Goal: Register for event/course

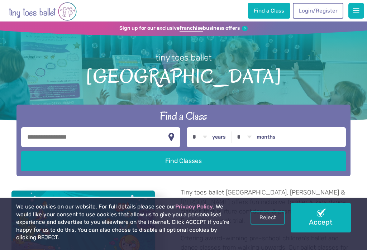
click at [141, 147] on input "text" at bounding box center [100, 137] width 159 height 20
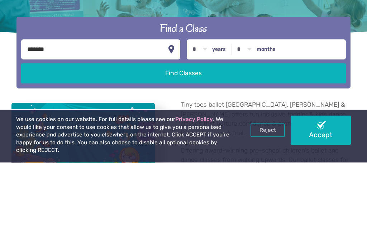
type input "*******"
click at [216, 134] on label "years" at bounding box center [219, 137] width 14 height 6
click at [211, 127] on select "* * * * * * * * * * ** ** **" at bounding box center [199, 137] width 22 height 20
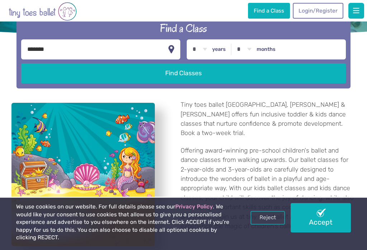
select select "*"
click at [260, 49] on label "months" at bounding box center [266, 49] width 19 height 6
click at [255, 49] on select "* * * * * * * * * * ** **" at bounding box center [244, 49] width 22 height 20
select select "*"
click at [268, 225] on link "Reject" at bounding box center [267, 218] width 34 height 14
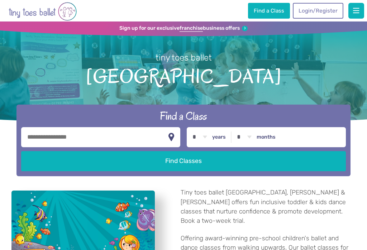
click at [287, 166] on button "Find Classes" at bounding box center [183, 161] width 325 height 20
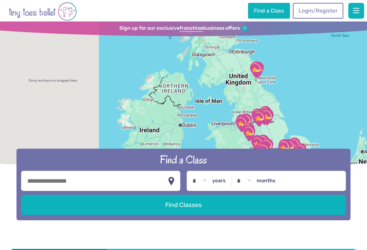
click at [339, 76] on div at bounding box center [183, 96] width 367 height 150
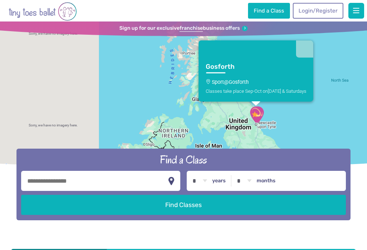
click at [298, 91] on span "[DATE] & Saturdays" at bounding box center [287, 90] width 39 height 5
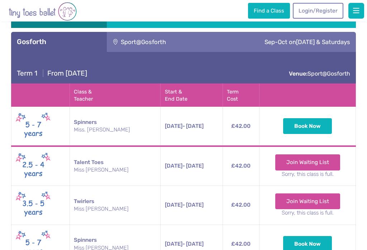
scroll to position [919, 0]
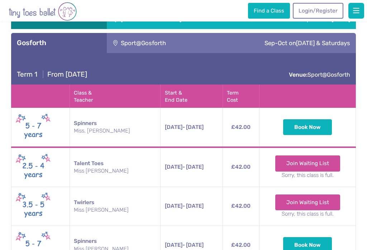
click at [319, 155] on link "Join Waiting List" at bounding box center [307, 163] width 65 height 16
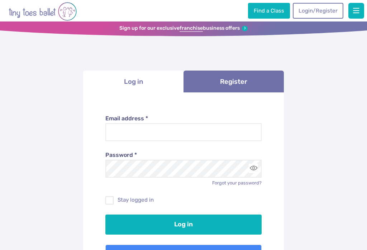
click at [341, 103] on div "**********" at bounding box center [183, 181] width 367 height 324
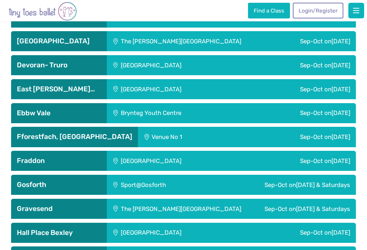
scroll to position [776, 0]
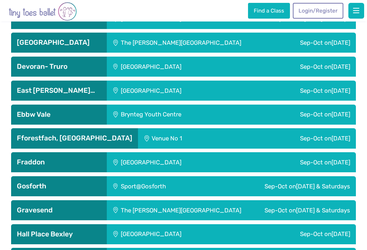
click at [333, 183] on span "[DATE] & Saturdays" at bounding box center [323, 186] width 54 height 7
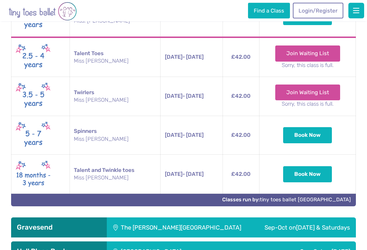
scroll to position [1029, 0]
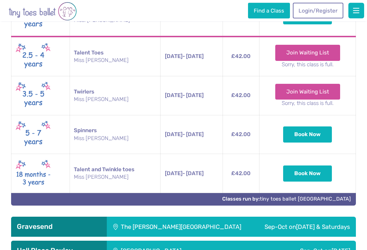
click at [322, 166] on button "Book Now" at bounding box center [307, 174] width 49 height 16
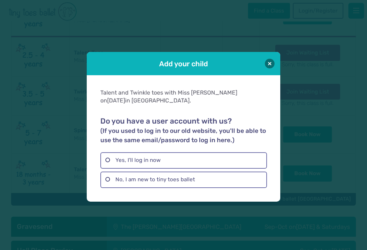
click at [109, 184] on label "No, I am new to tiny toes ballet" at bounding box center [183, 180] width 166 height 16
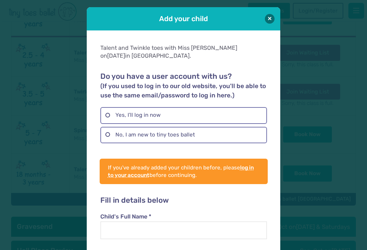
click at [268, 17] on button at bounding box center [270, 19] width 10 height 10
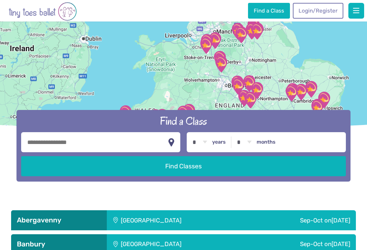
scroll to position [0, 0]
